Goal: Information Seeking & Learning: Learn about a topic

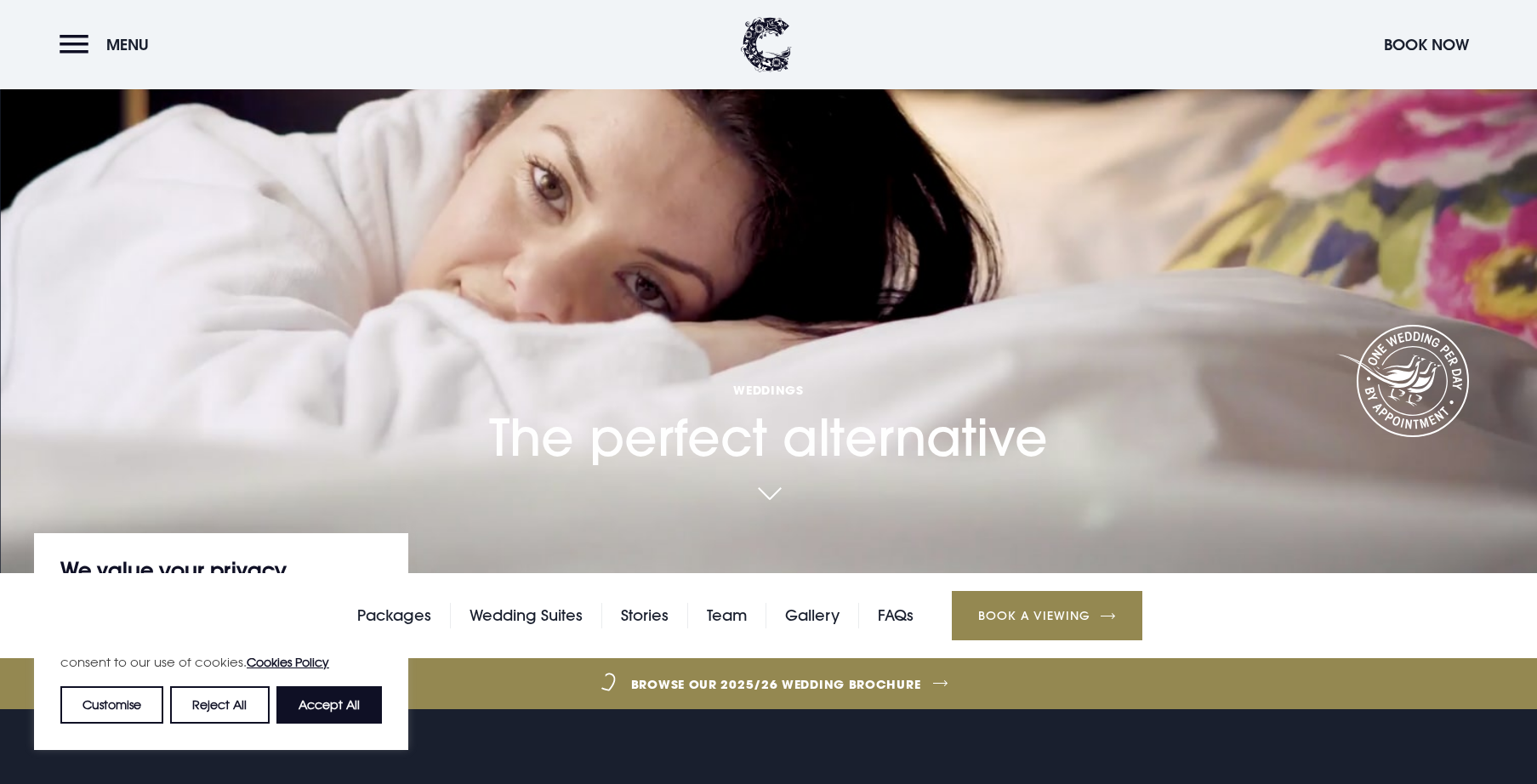
scroll to position [510, 0]
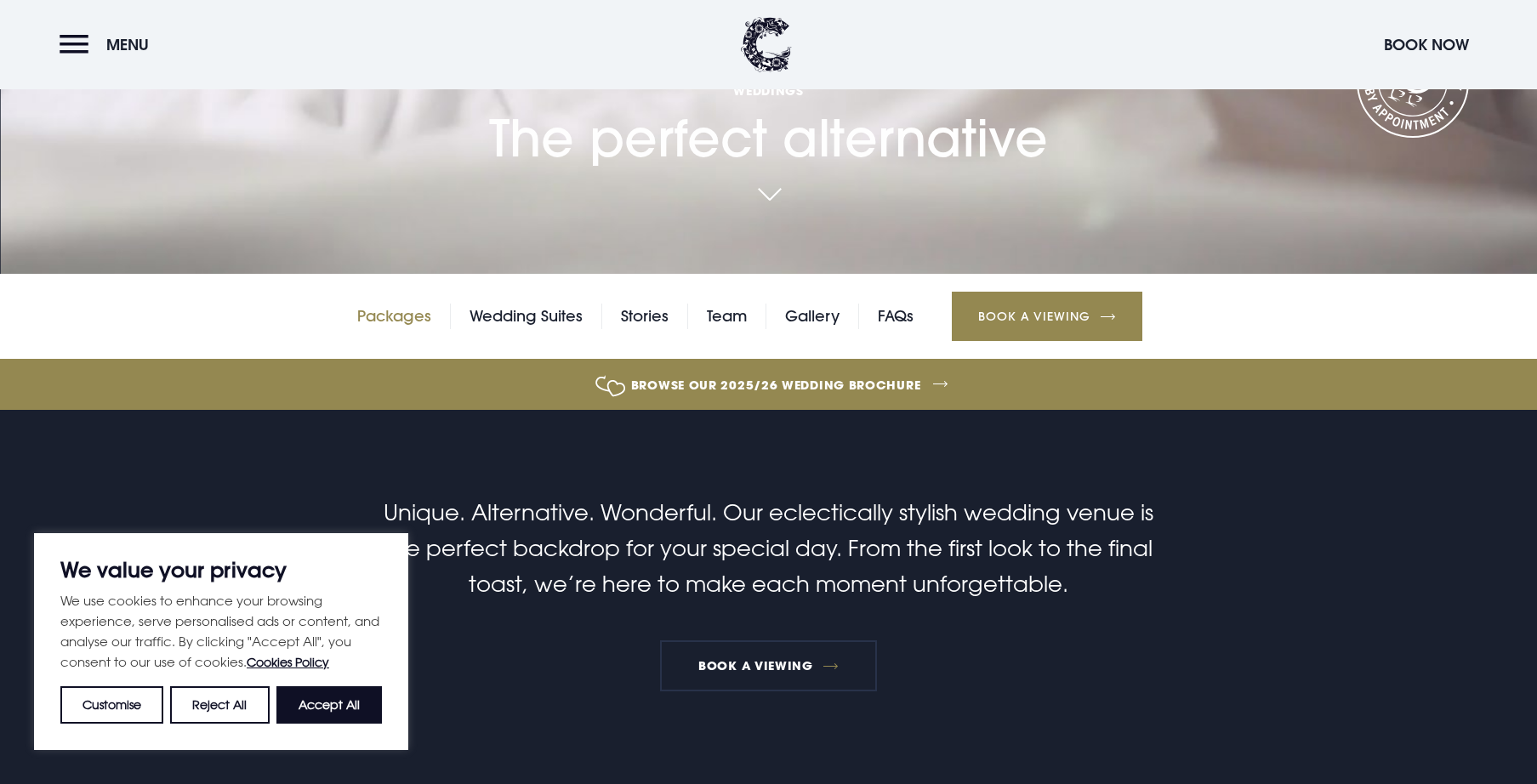
click at [380, 318] on link "Packages" at bounding box center [394, 316] width 74 height 25
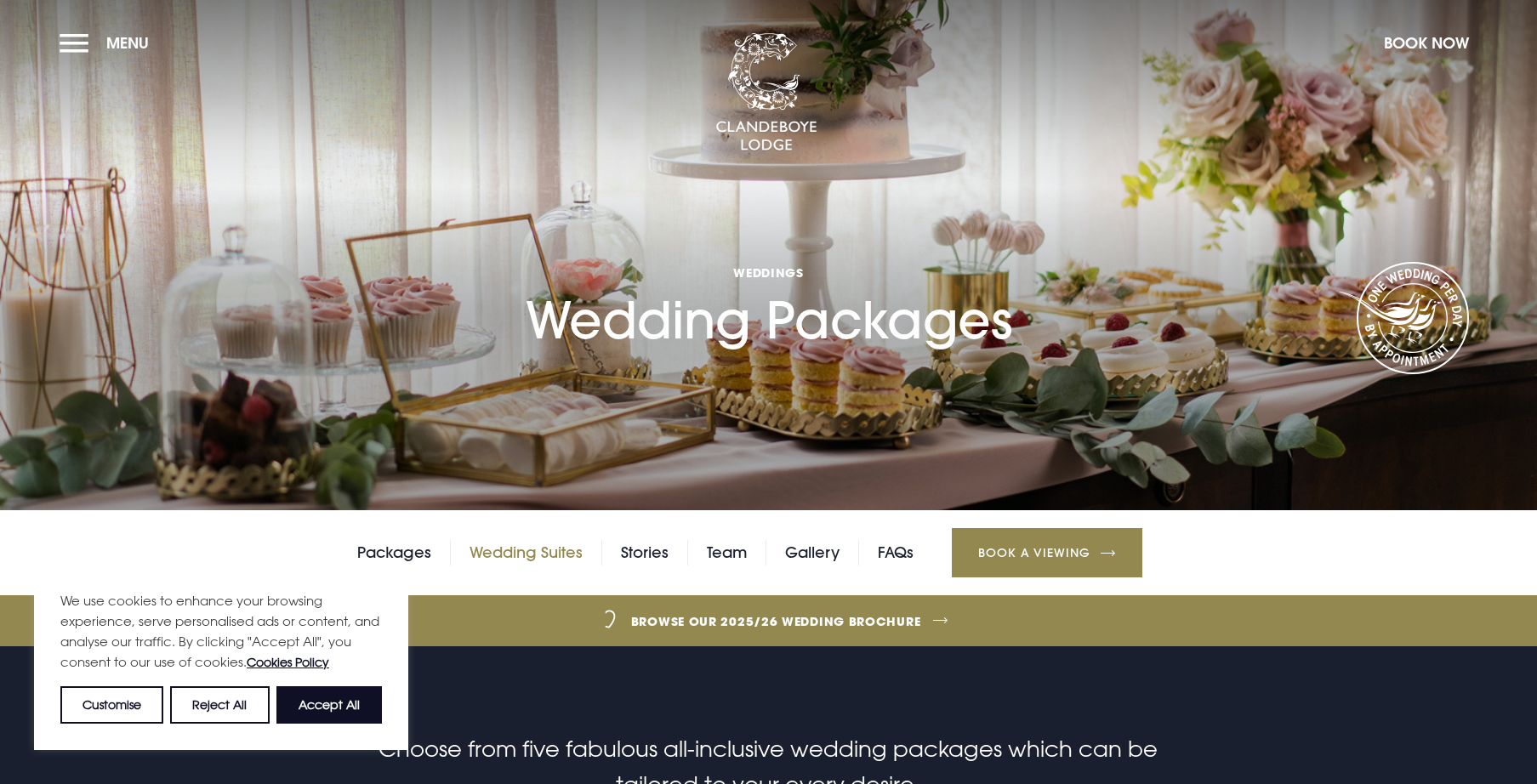
click at [516, 556] on link "Wedding Suites" at bounding box center [526, 552] width 113 height 25
